Goal: Task Accomplishment & Management: Complete application form

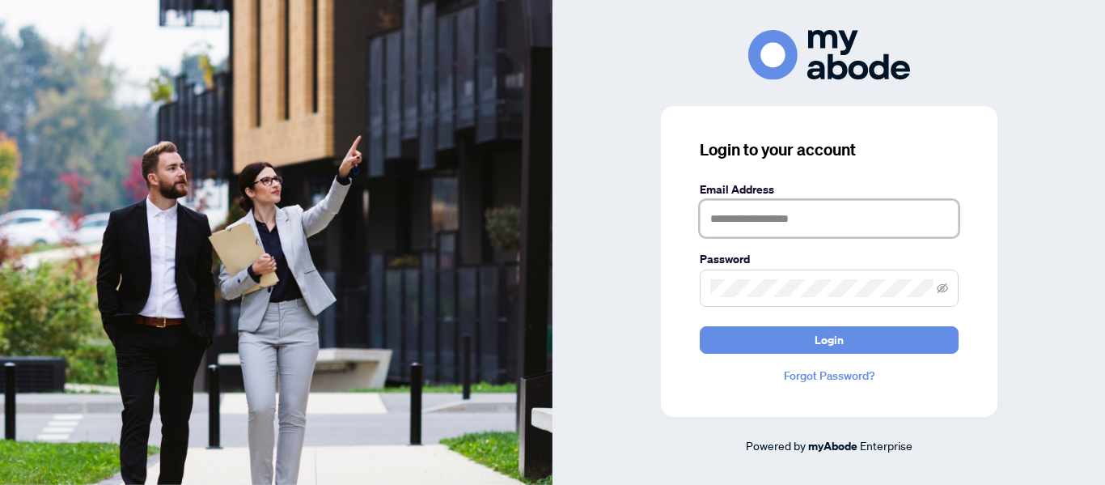
click at [743, 218] on input "text" at bounding box center [829, 218] width 259 height 37
type input "**********"
click at [700, 326] on button "Login" at bounding box center [829, 340] width 259 height 28
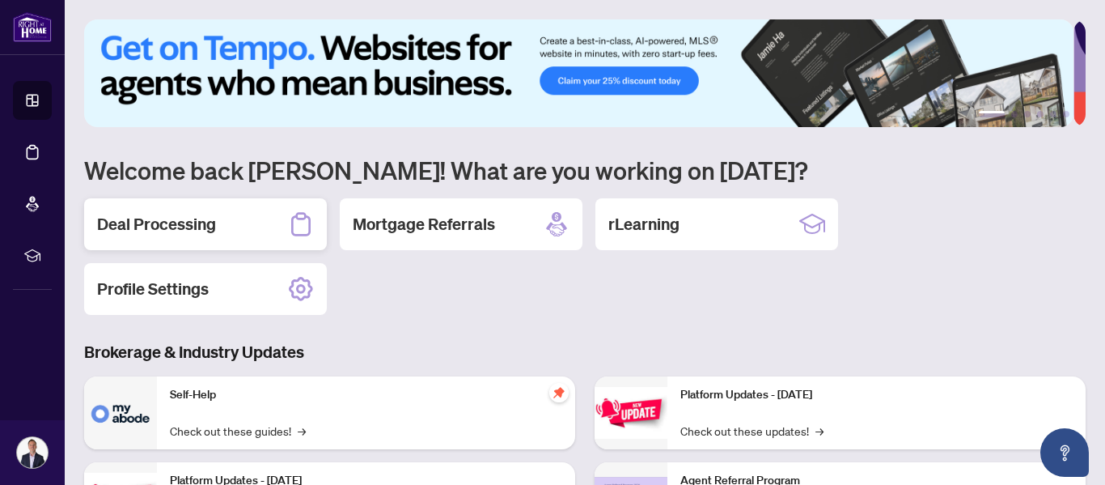
click at [190, 221] on h2 "Deal Processing" at bounding box center [156, 224] width 119 height 23
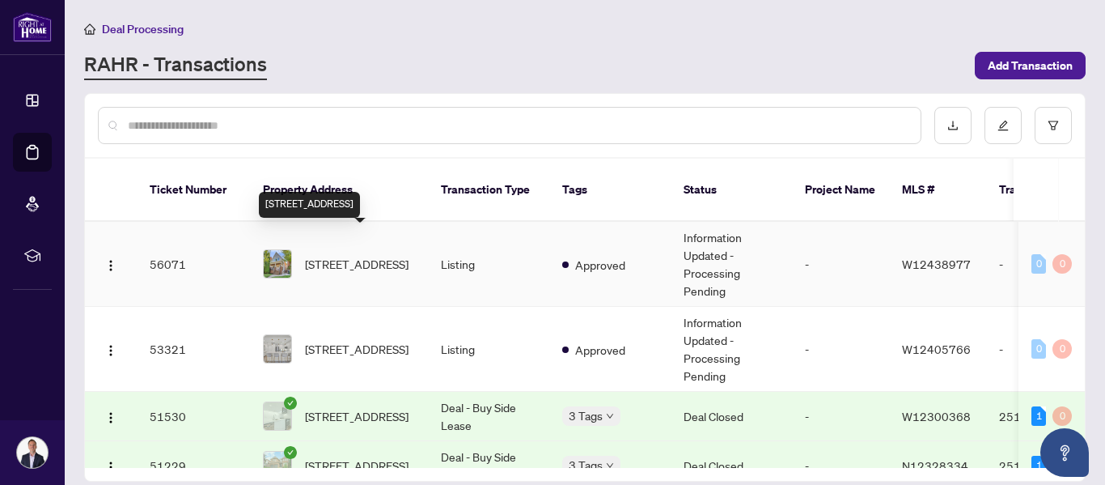
click at [340, 255] on span "232 Sixth St, Toronto, Ontario M8V 3A7, Canada" at bounding box center [357, 264] width 104 height 18
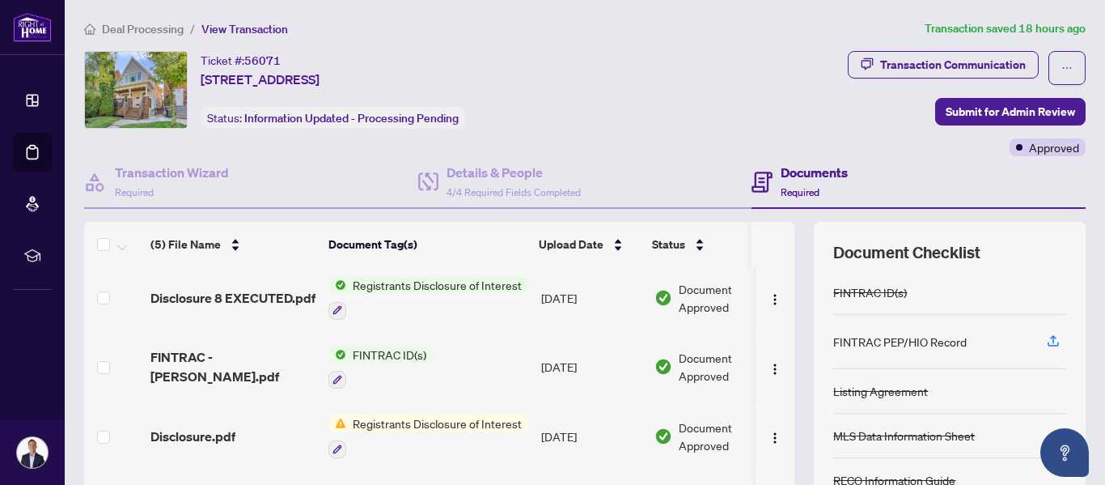
scroll to position [193, 0]
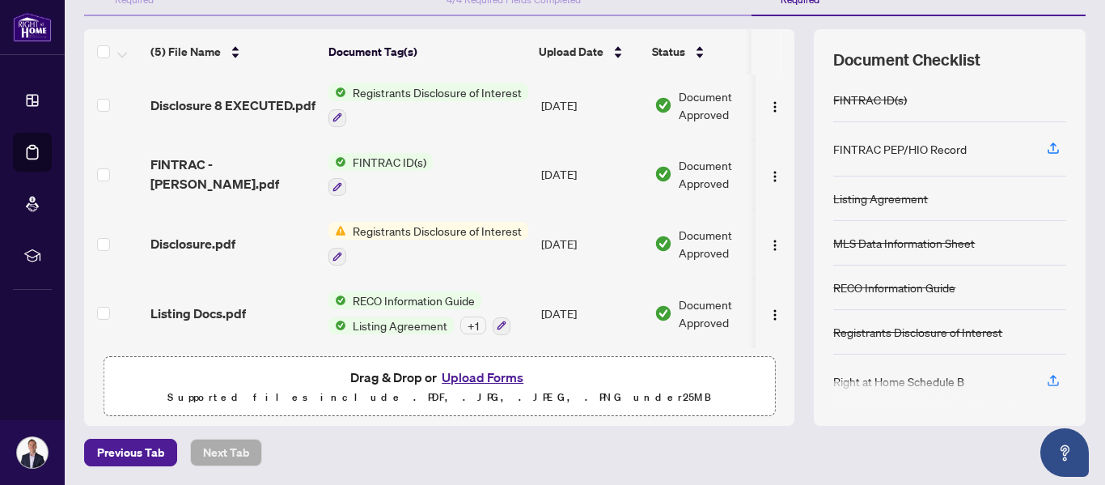
click at [473, 380] on button "Upload Forms" at bounding box center [482, 377] width 91 height 21
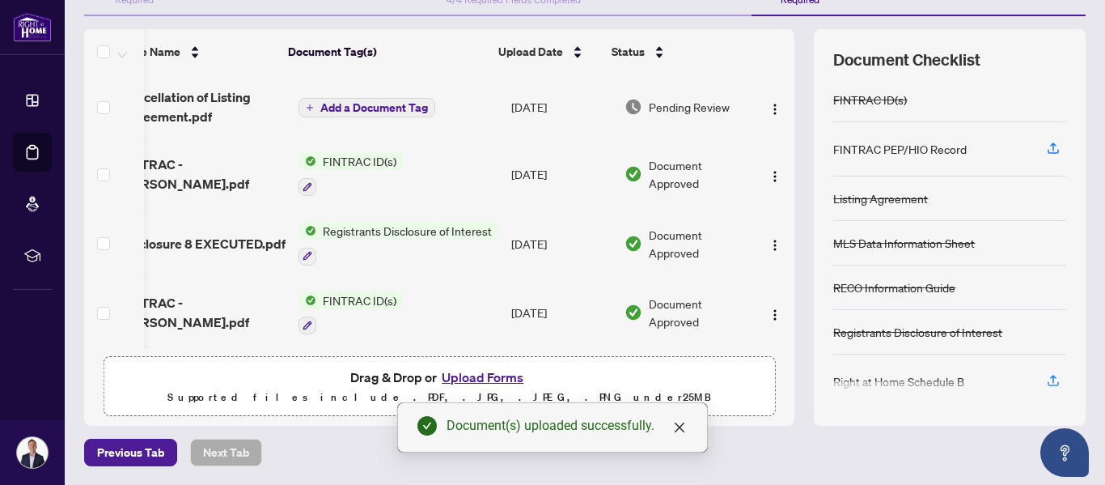
scroll to position [0, 0]
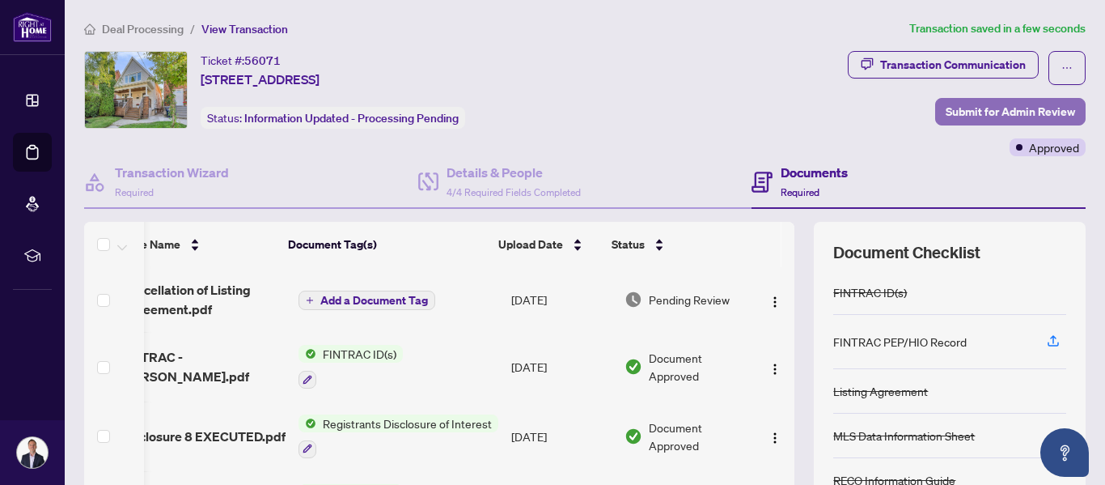
click at [961, 111] on span "Submit for Admin Review" at bounding box center [1010, 112] width 129 height 26
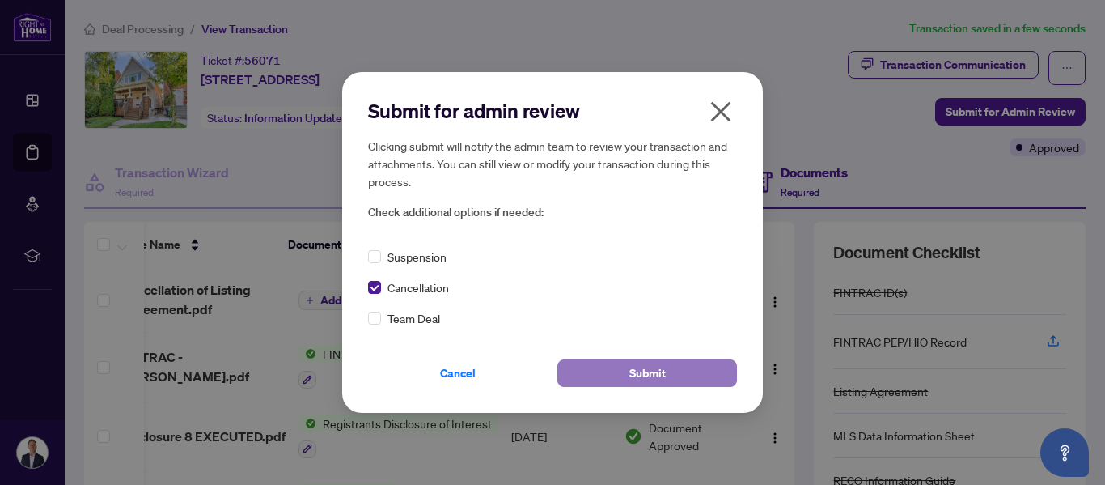
click at [613, 378] on button "Submit" at bounding box center [648, 373] width 180 height 28
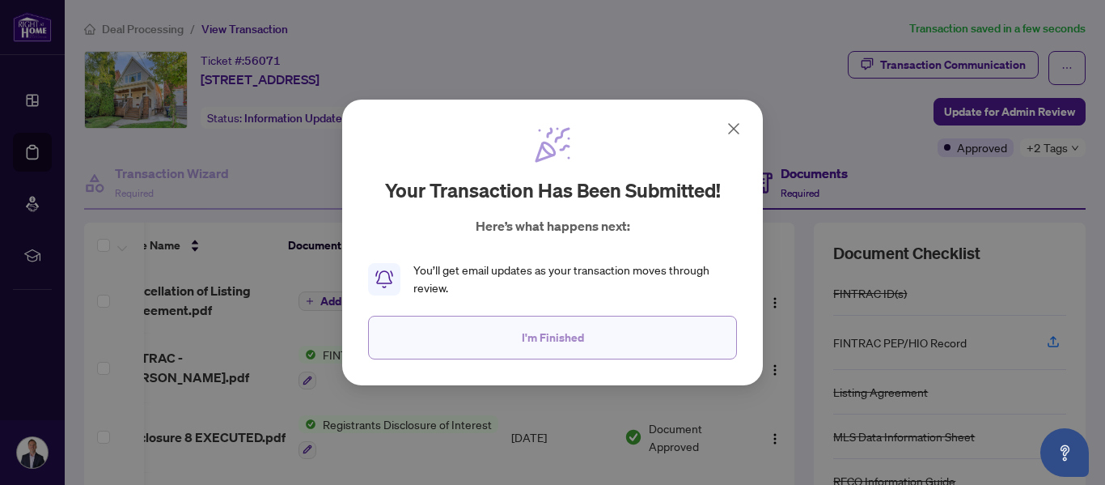
click at [557, 342] on span "I'm Finished" at bounding box center [553, 338] width 62 height 26
